Goal: Find specific page/section: Find specific page/section

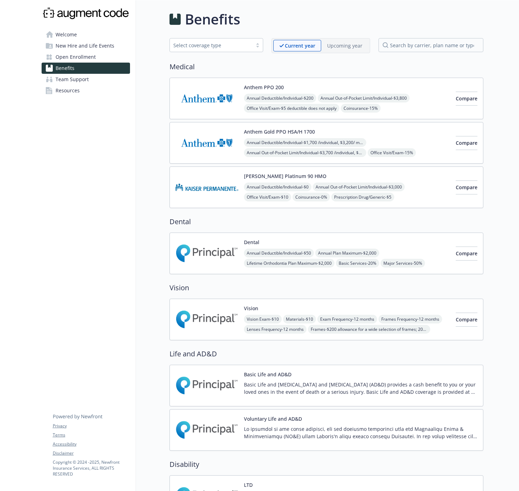
click at [63, 74] on span "Team Support" at bounding box center [72, 79] width 33 height 11
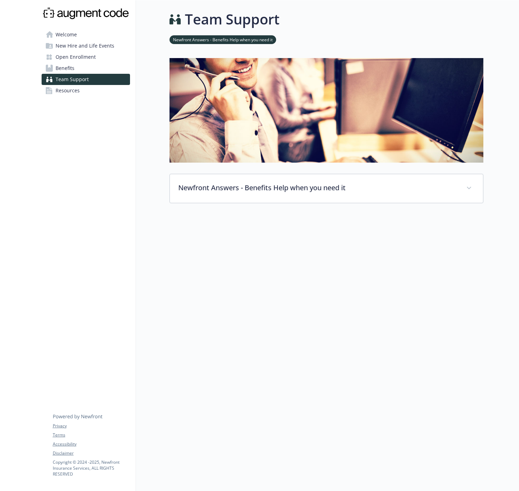
click at [70, 69] on span "Benefits" at bounding box center [65, 68] width 19 height 11
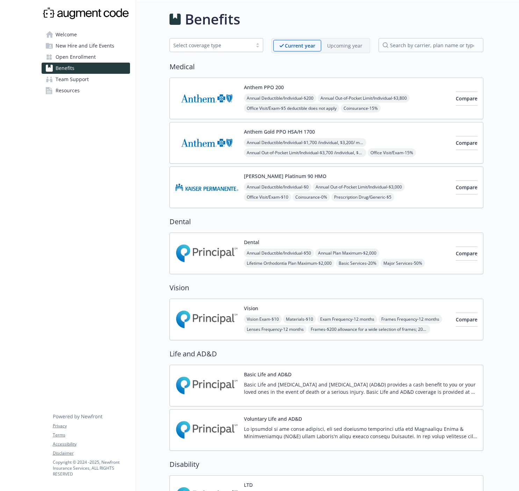
click at [70, 58] on span "Open Enrollment" at bounding box center [76, 56] width 40 height 11
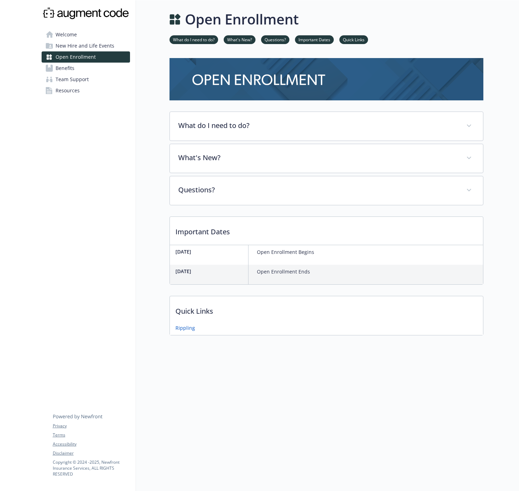
click at [79, 70] on link "Benefits" at bounding box center [86, 68] width 88 height 11
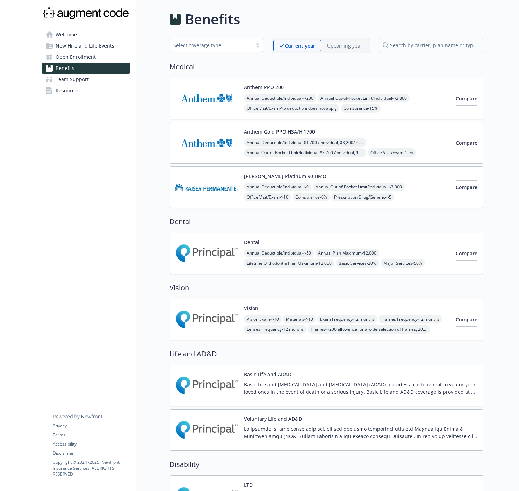
click at [122, 173] on div "Welcome New Hire and Life Events Open Enrollment Benefits Team Support Resource…" at bounding box center [86, 438] width 100 height 876
